Goal: Find specific page/section: Find specific page/section

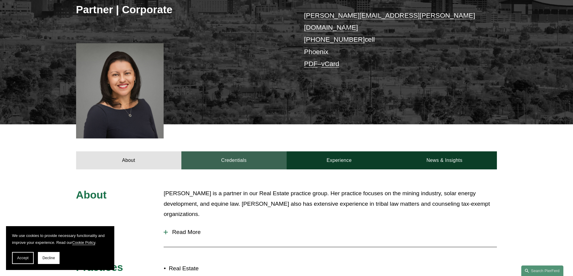
scroll to position [93, 0]
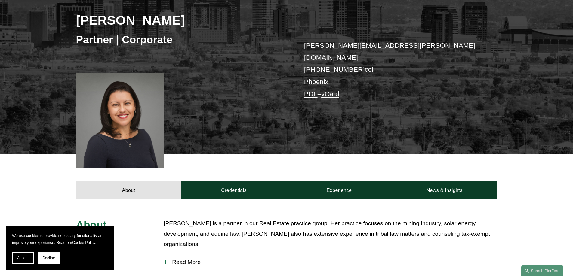
click at [313, 90] on link "PDF" at bounding box center [311, 94] width 14 height 8
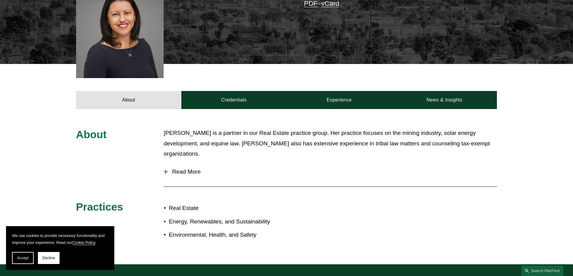
scroll to position [183, 0]
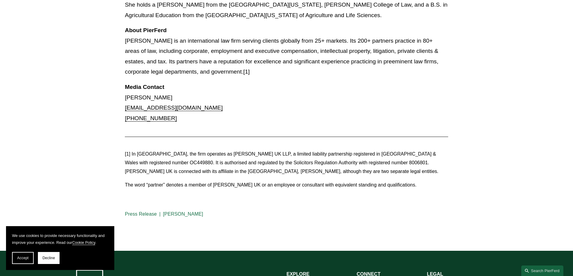
scroll to position [481, 0]
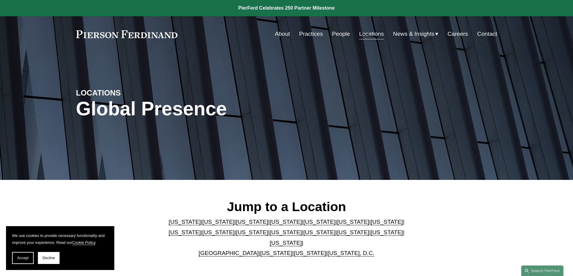
click at [179, 222] on link "[US_STATE]" at bounding box center [185, 222] width 32 height 6
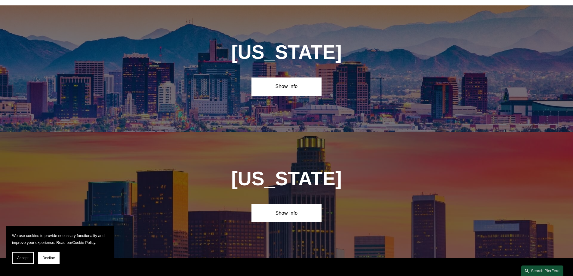
scroll to position [273, 0]
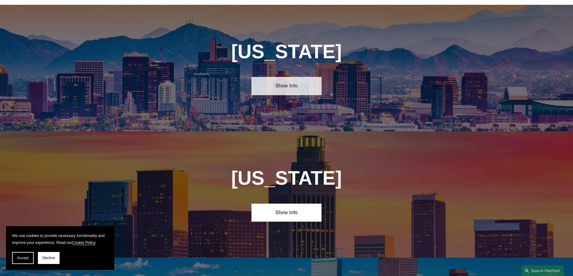
click at [290, 81] on link "Show Info" at bounding box center [287, 86] width 70 height 18
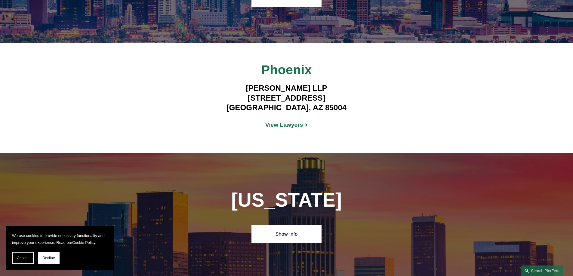
scroll to position [363, 0]
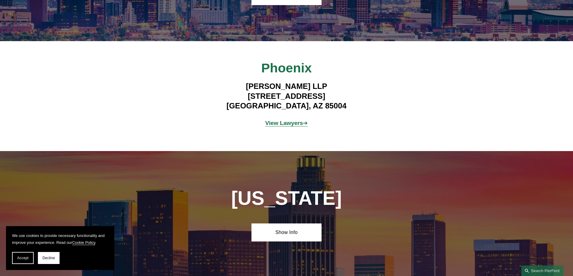
click at [268, 120] on strong "View Lawyers" at bounding box center [284, 123] width 38 height 6
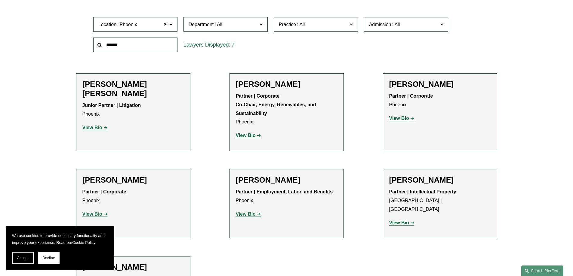
scroll to position [181, 0]
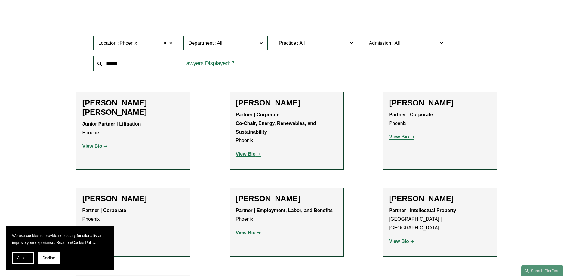
click at [243, 155] on strong "View Bio" at bounding box center [246, 154] width 20 height 5
click at [94, 144] on strong "View Bio" at bounding box center [92, 146] width 20 height 5
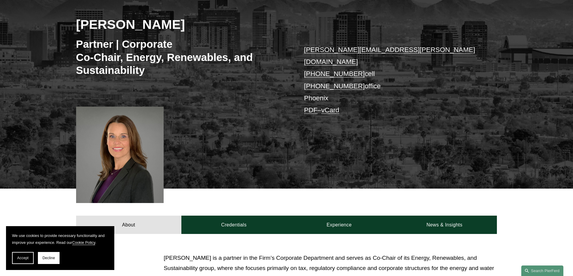
scroll to position [90, 0]
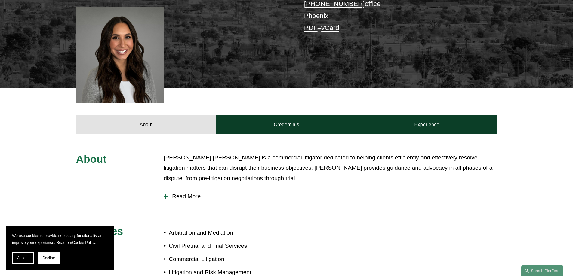
scroll to position [168, 0]
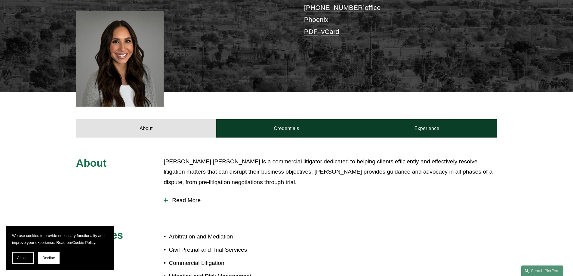
click at [165, 199] on div at bounding box center [166, 201] width 4 height 4
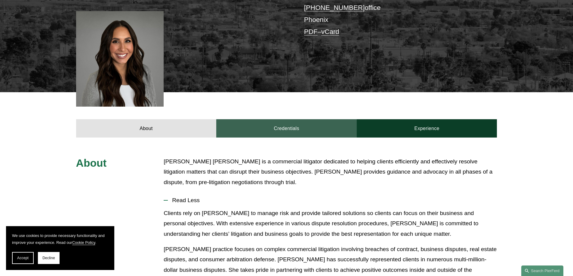
click at [294, 119] on link "Credentials" at bounding box center [286, 128] width 140 height 18
